Goal: Task Accomplishment & Management: Manage account settings

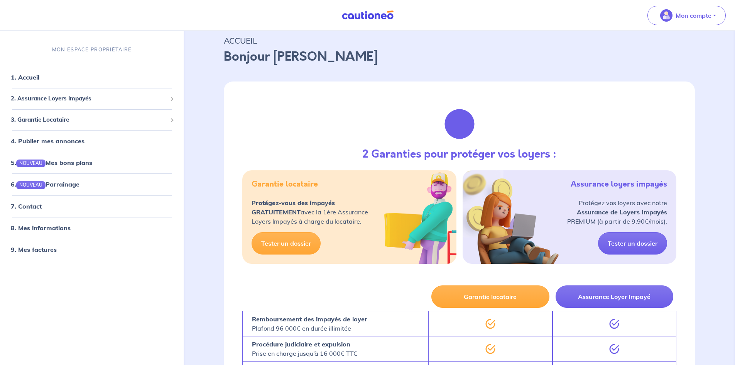
scroll to position [77, 0]
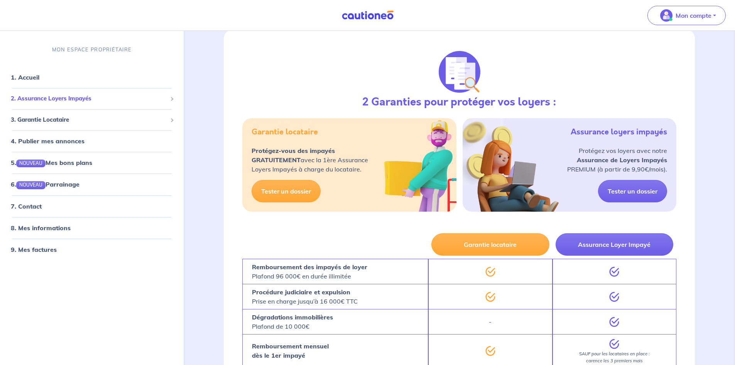
click at [154, 99] on span "2. Assurance Loyers Impayés" at bounding box center [89, 98] width 156 height 9
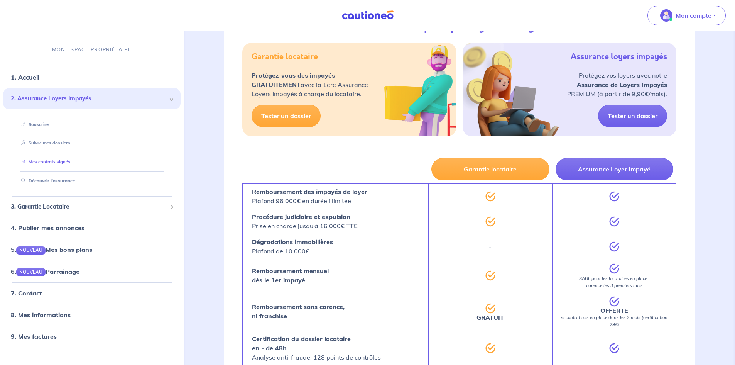
scroll to position [154, 0]
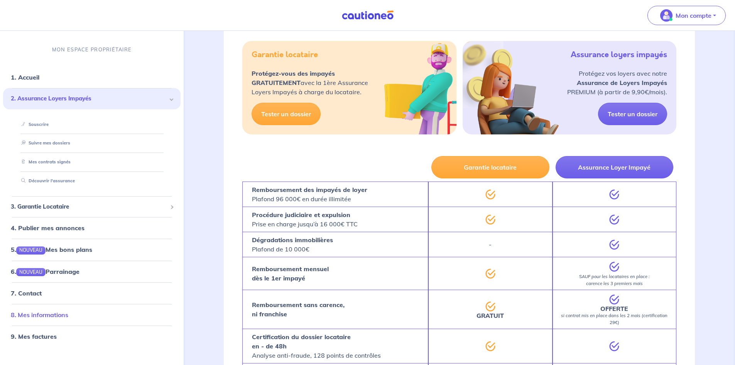
click at [59, 316] on link "8. Mes informations" at bounding box center [40, 314] width 58 height 8
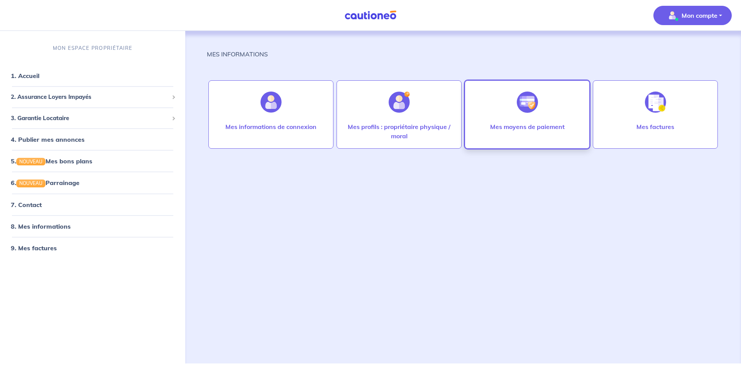
click at [522, 127] on p "Mes moyens de paiement" at bounding box center [527, 126] width 75 height 9
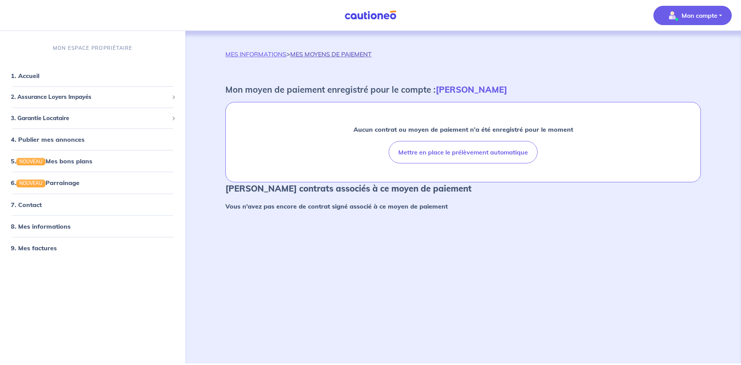
click at [323, 56] on link "MES MOYENS DE PAIEMENT" at bounding box center [330, 54] width 81 height 8
click at [715, 17] on p "Mon compte" at bounding box center [700, 15] width 36 height 9
click at [697, 66] on link "Me déconnecter" at bounding box center [685, 66] width 62 height 12
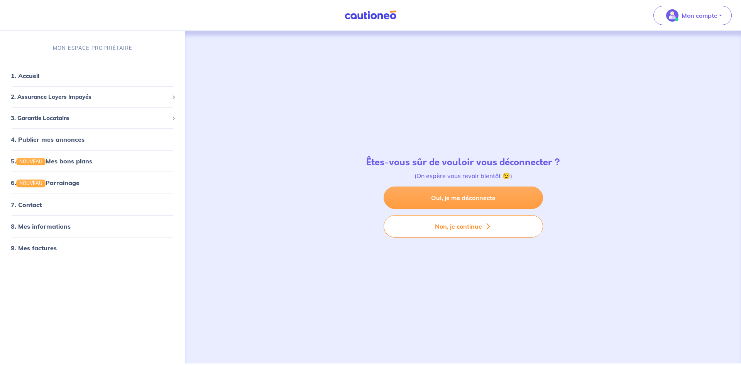
click at [490, 195] on link "Oui, je me déconnecte" at bounding box center [463, 197] width 159 height 22
